Goal: Task Accomplishment & Management: Use online tool/utility

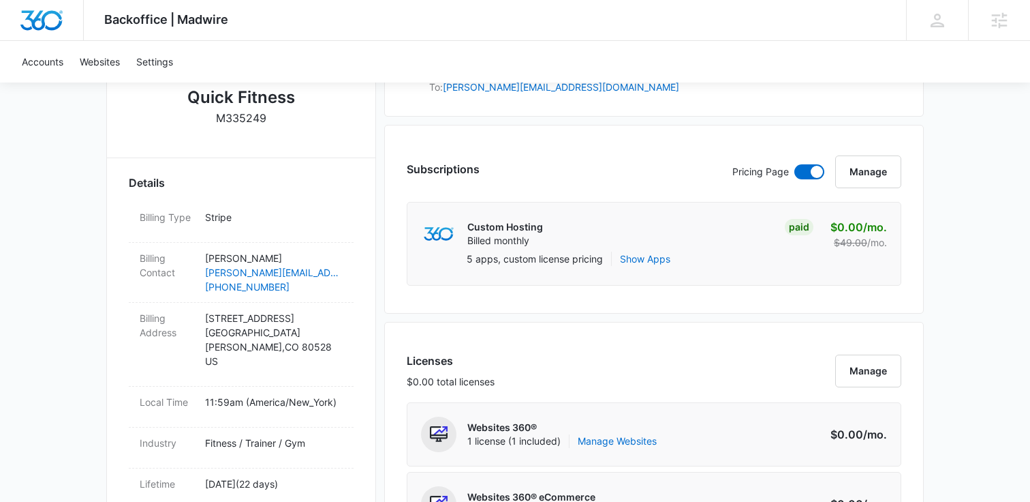
scroll to position [318, 0]
click at [623, 439] on link "Manage Websites" at bounding box center [617, 440] width 79 height 14
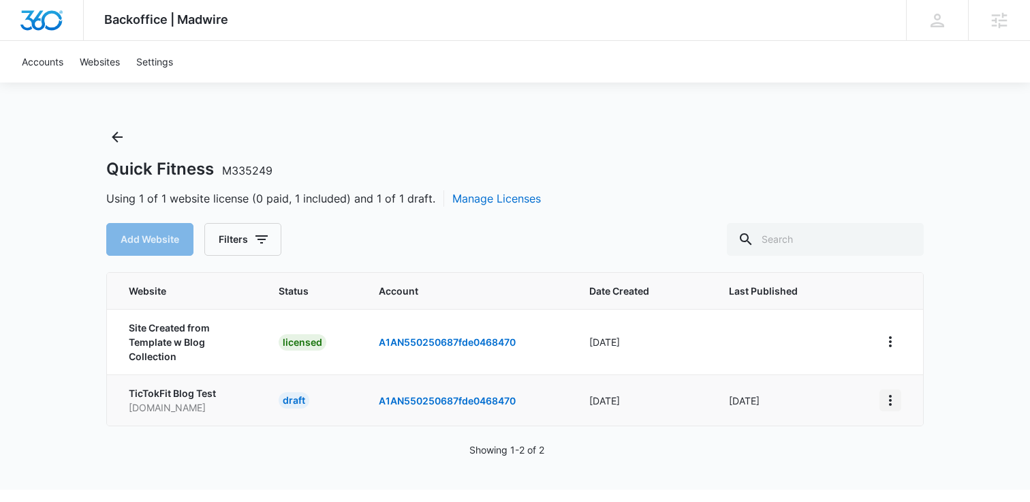
click at [891, 402] on icon "View More" at bounding box center [891, 400] width 16 height 16
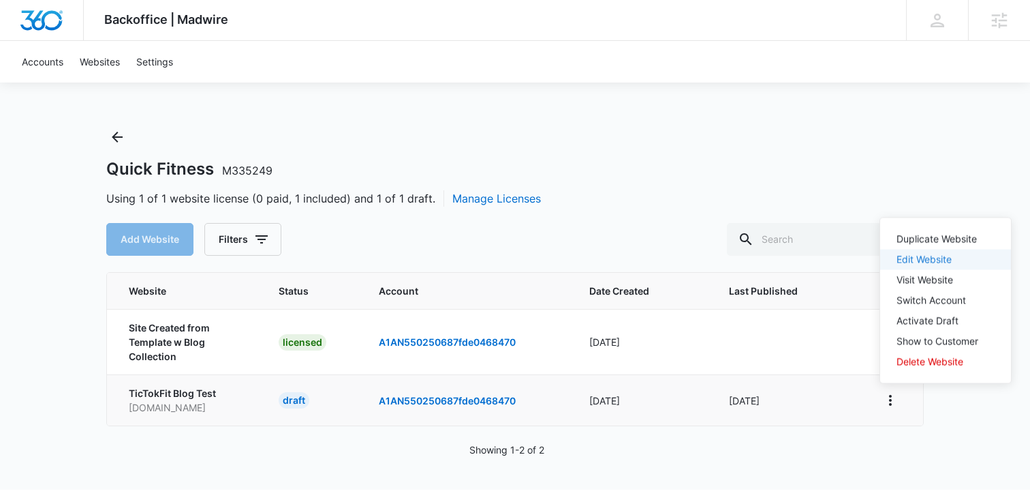
click at [909, 264] on link "Edit Website" at bounding box center [924, 260] width 55 height 12
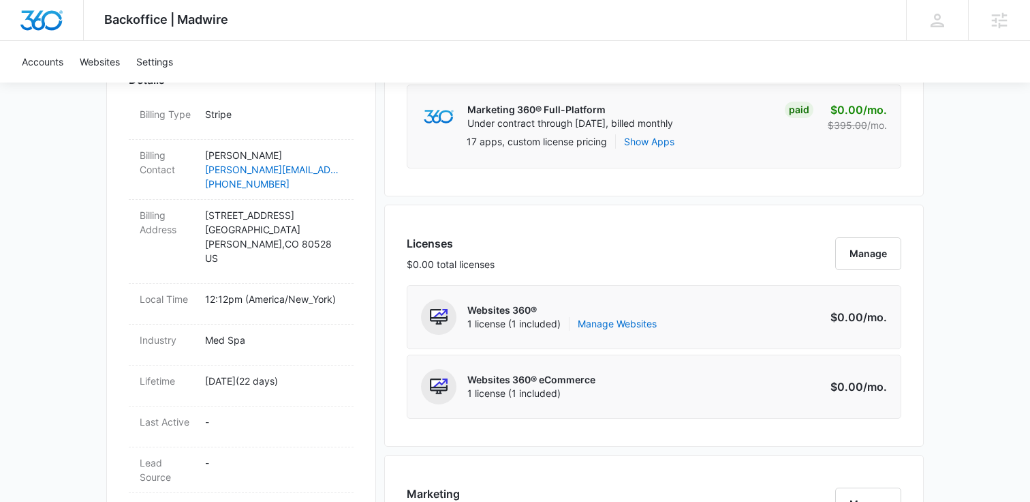
scroll to position [428, 0]
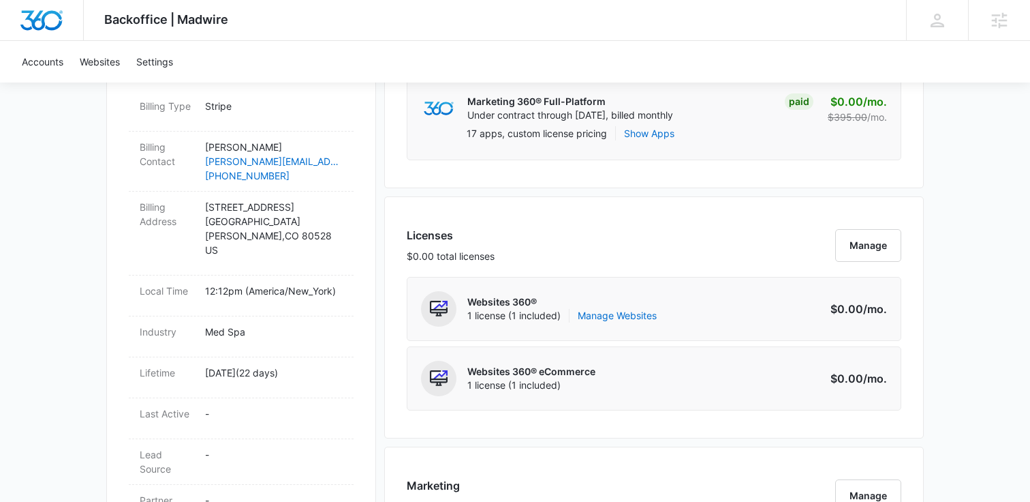
click at [630, 322] on div "Websites 360® 1 license (1 included) Manage Websites" at bounding box center [561, 308] width 189 height 35
click at [627, 318] on link "Manage Websites" at bounding box center [617, 316] width 79 height 14
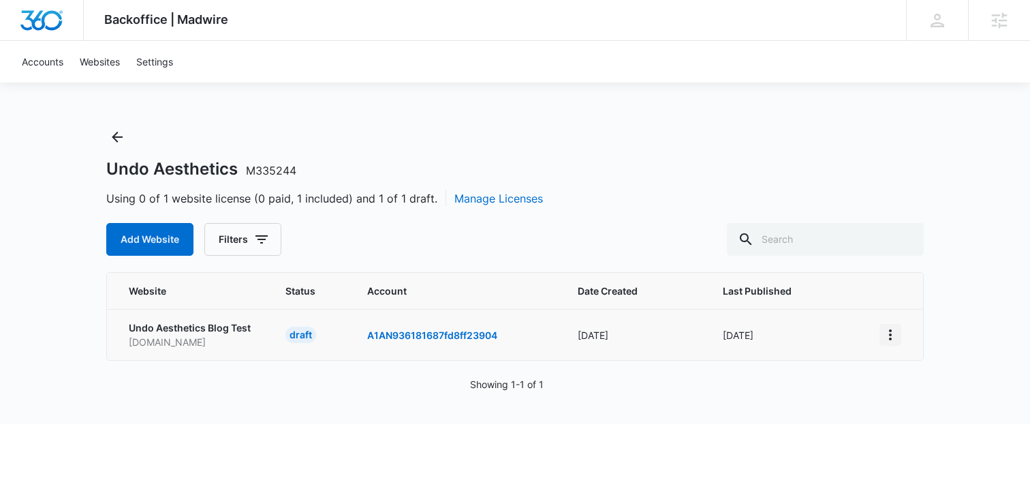
click at [888, 336] on icon "View More" at bounding box center [891, 334] width 16 height 16
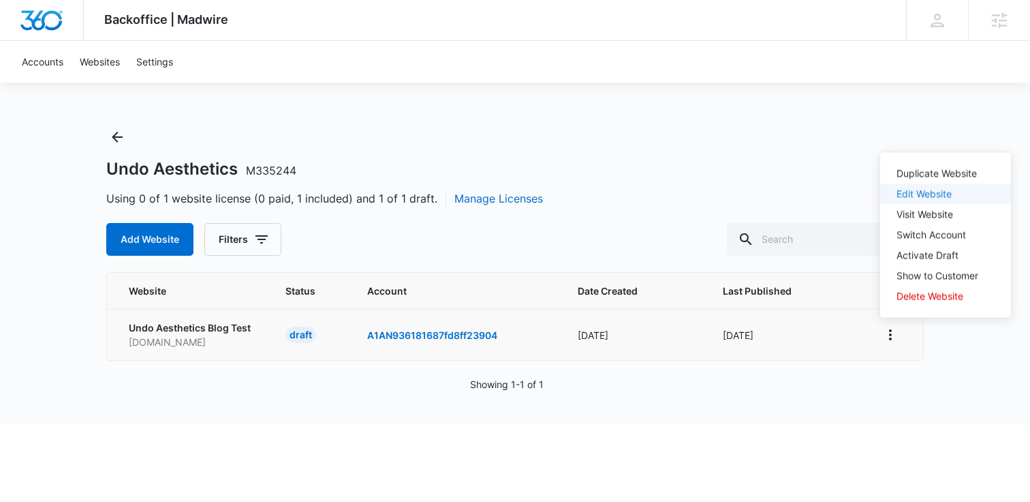
click at [924, 198] on link "Edit Website" at bounding box center [924, 194] width 55 height 12
